Goal: Task Accomplishment & Management: Use online tool/utility

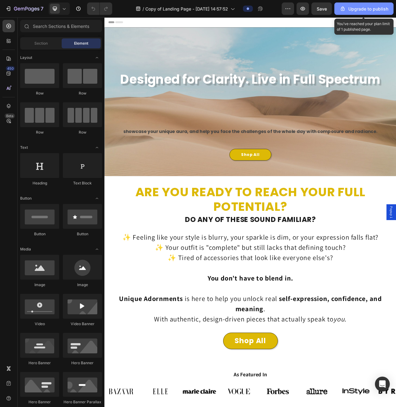
click at [352, 8] on div "Upgrade to publish" at bounding box center [363, 9] width 49 height 7
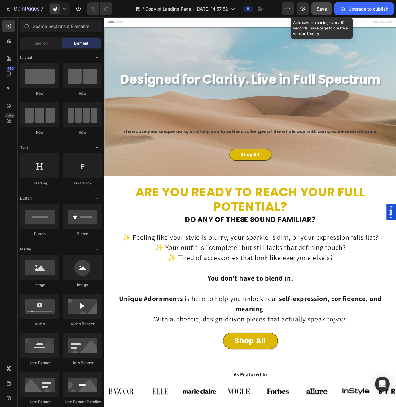
click at [321, 9] on span "Save" at bounding box center [322, 8] width 10 height 5
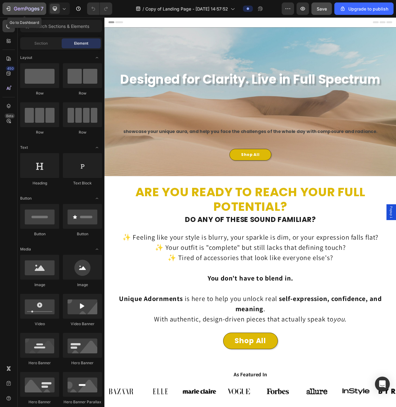
click at [13, 10] on div "7" at bounding box center [24, 8] width 38 height 7
click at [20, 8] on icon "button" at bounding box center [26, 9] width 25 height 5
